Goal: Transaction & Acquisition: Purchase product/service

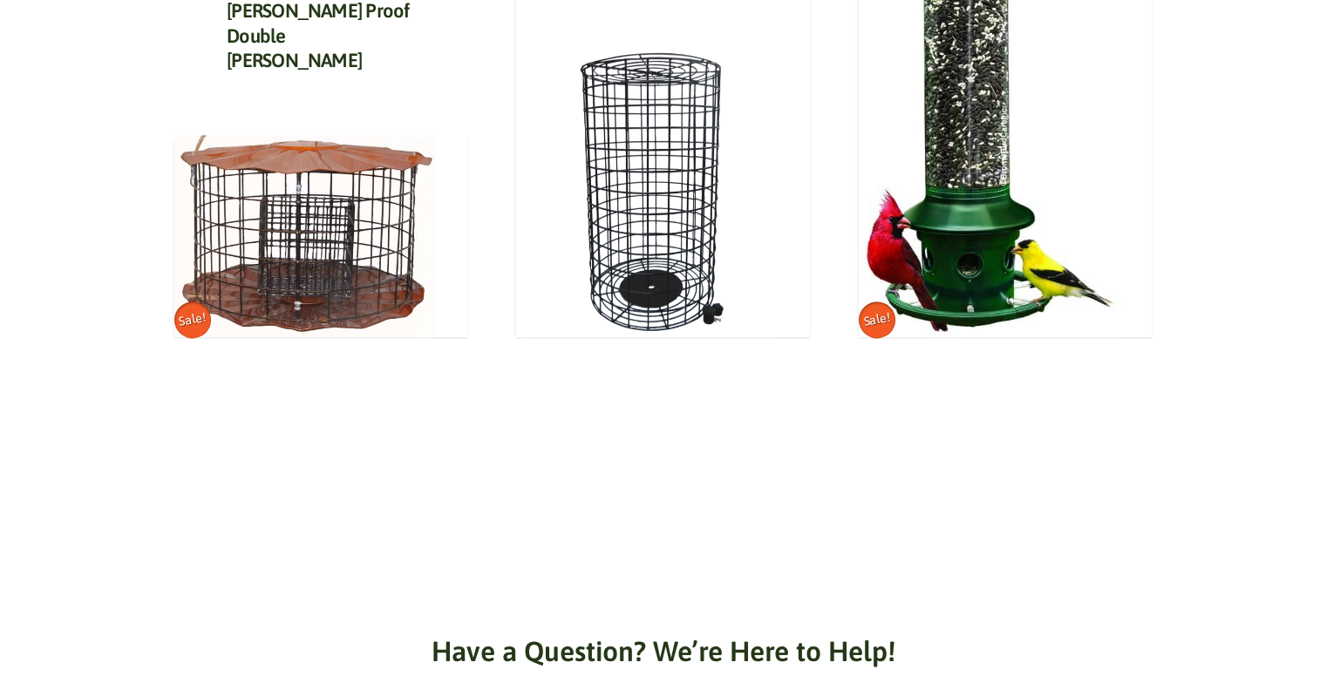
scroll to position [2266, 0]
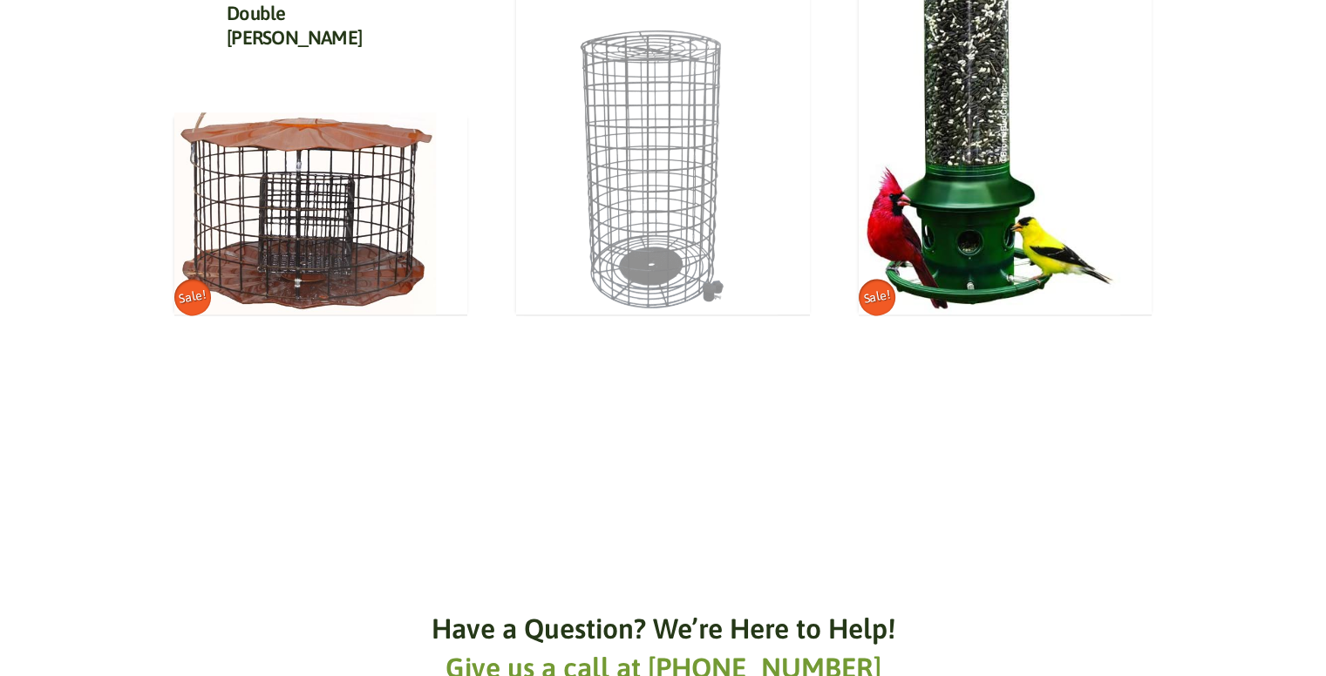
click at [660, 254] on img at bounding box center [647, 140] width 262 height 349
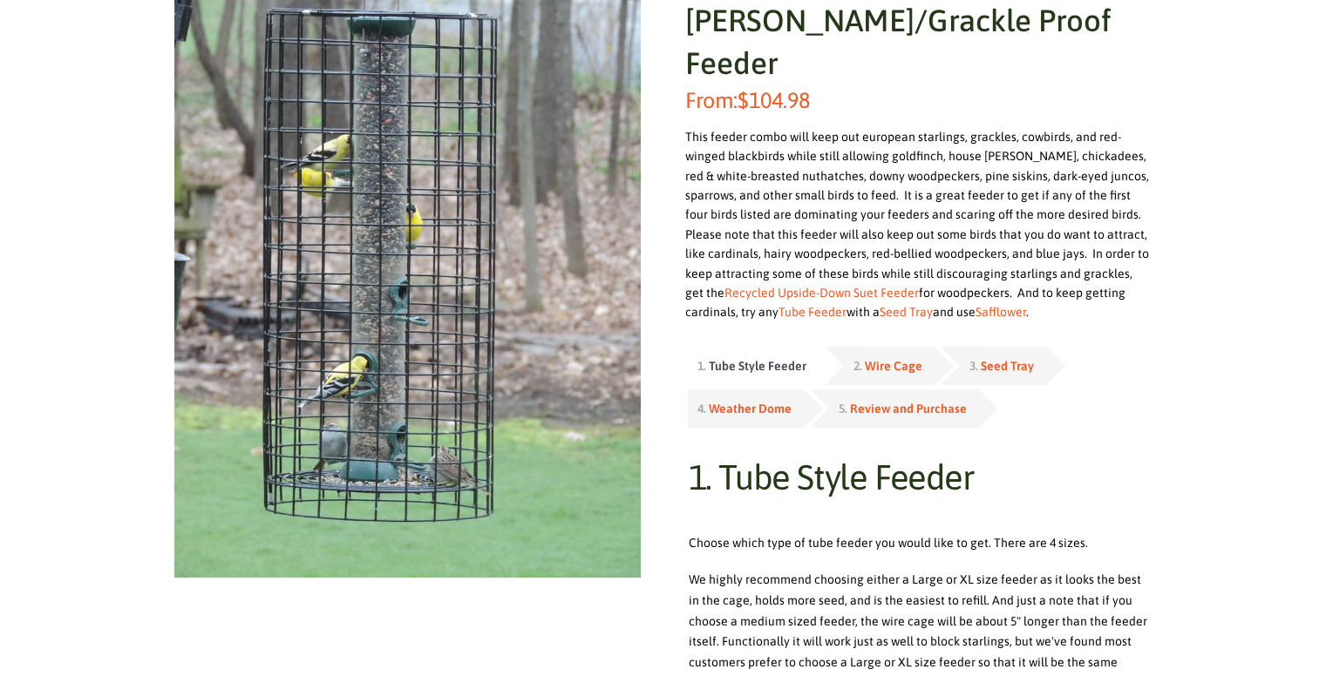
scroll to position [349, 0]
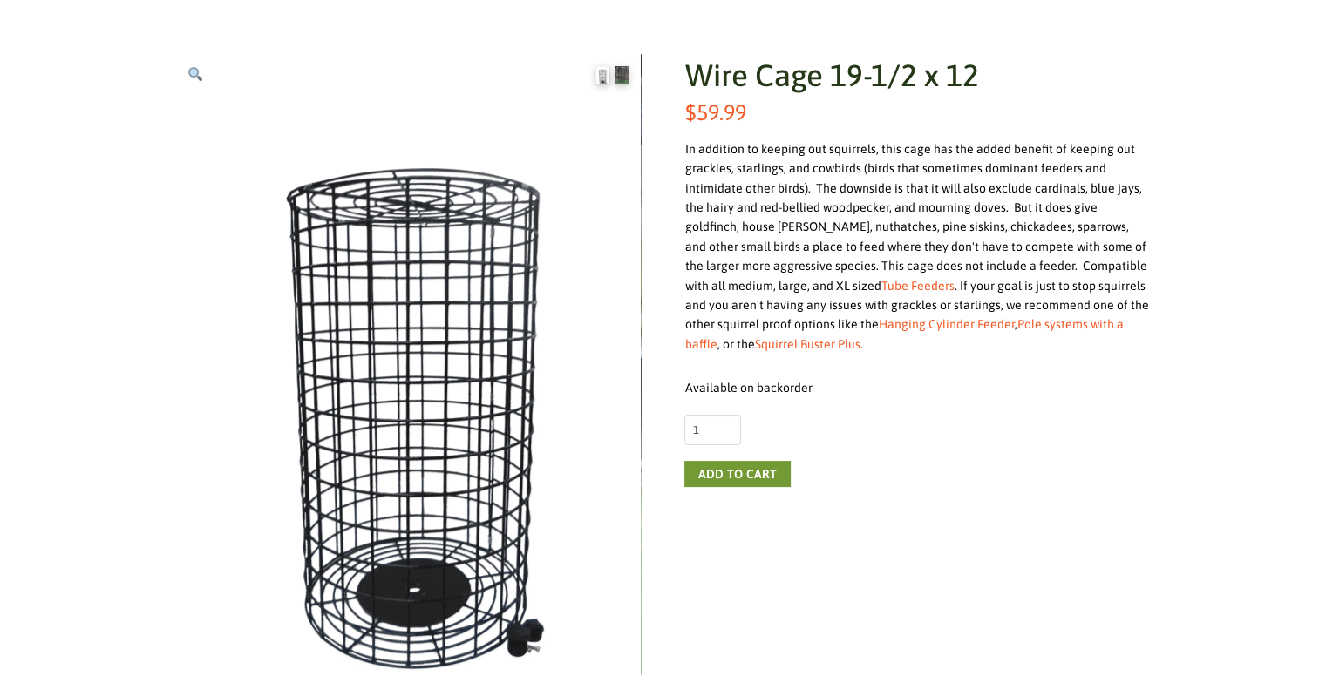
scroll to position [262, 0]
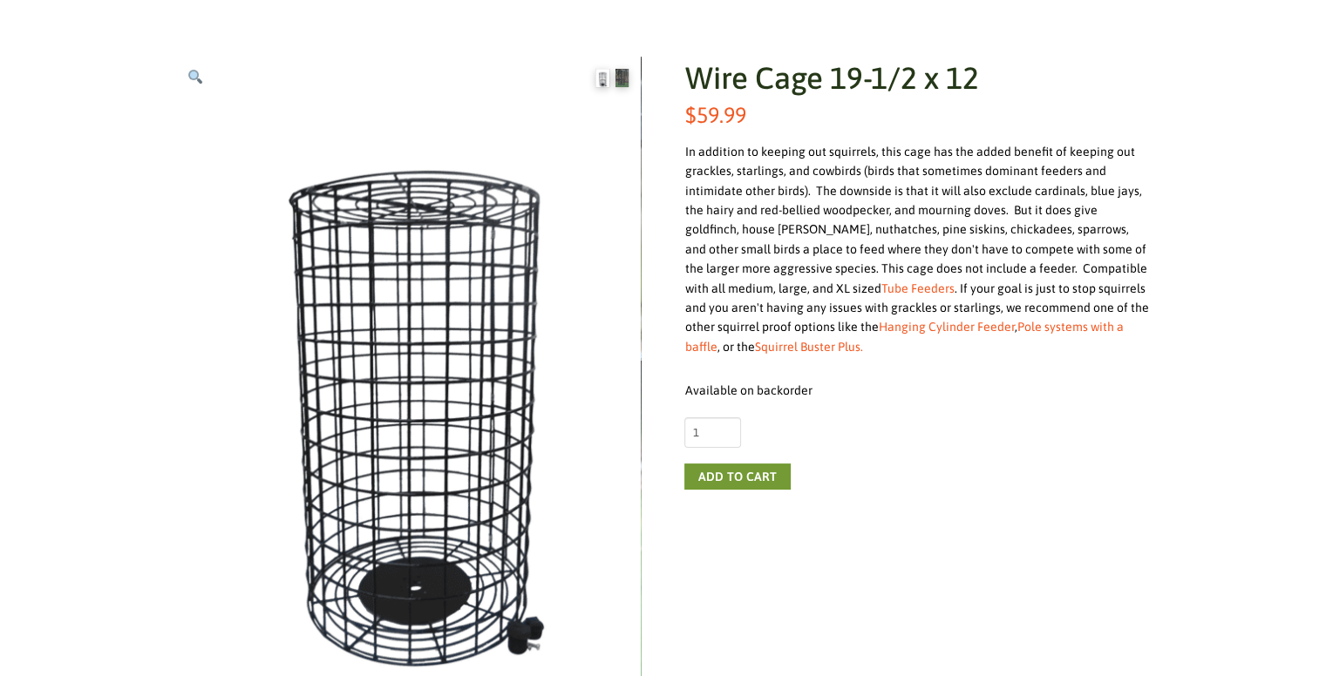
click at [630, 81] on ol at bounding box center [612, 78] width 58 height 43
click at [626, 78] on img at bounding box center [622, 78] width 14 height 18
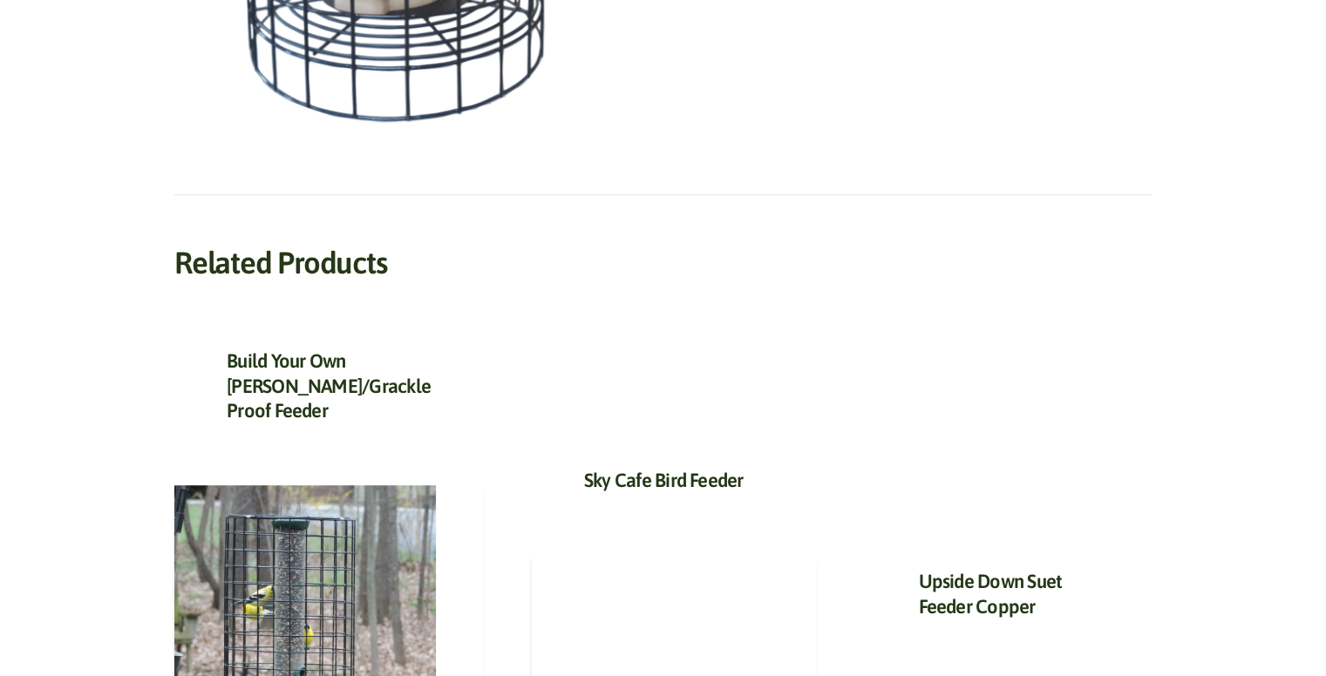
scroll to position [785, 0]
